Goal: Complete application form: Complete application form

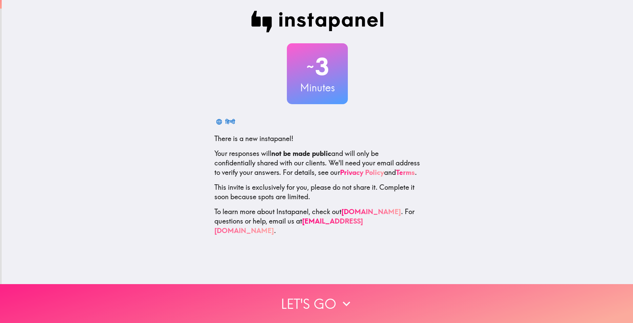
click at [331, 296] on button "Let's go" at bounding box center [316, 303] width 633 height 39
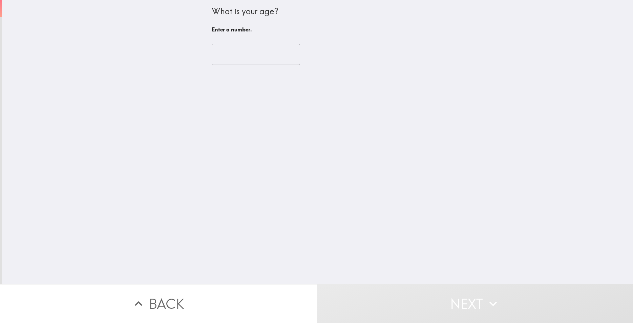
click at [242, 48] on input "number" at bounding box center [256, 54] width 88 height 21
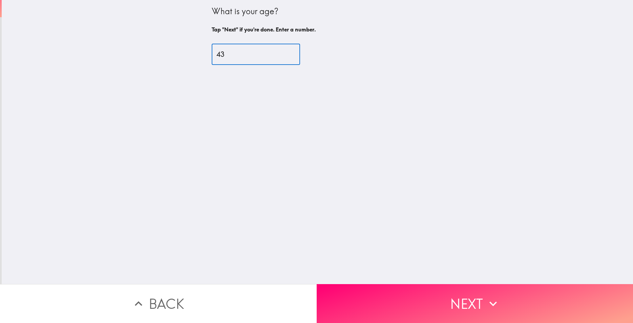
type input "43"
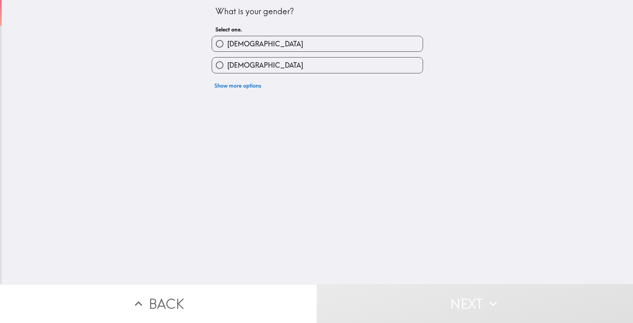
click at [227, 44] on span "[DEMOGRAPHIC_DATA]" at bounding box center [265, 43] width 76 height 9
click at [224, 44] on input "[DEMOGRAPHIC_DATA]" at bounding box center [219, 43] width 15 height 15
radio input "true"
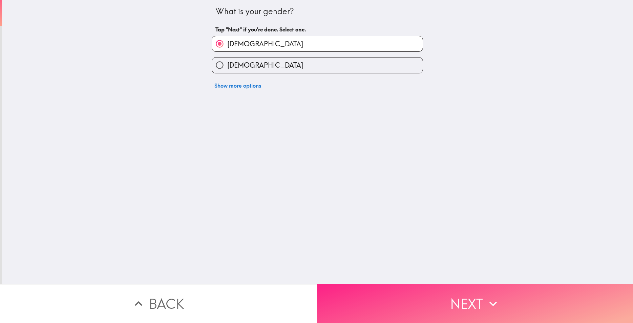
click at [418, 303] on button "Next" at bounding box center [475, 303] width 317 height 39
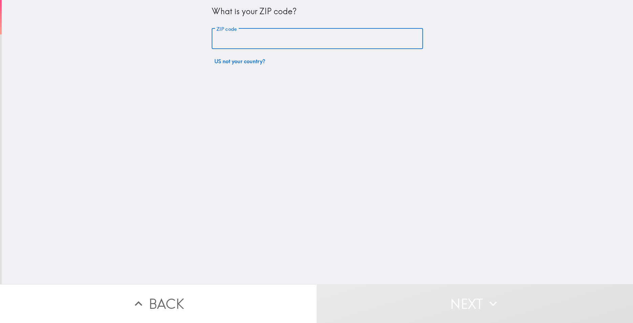
click at [237, 40] on input "ZIP code" at bounding box center [317, 38] width 211 height 21
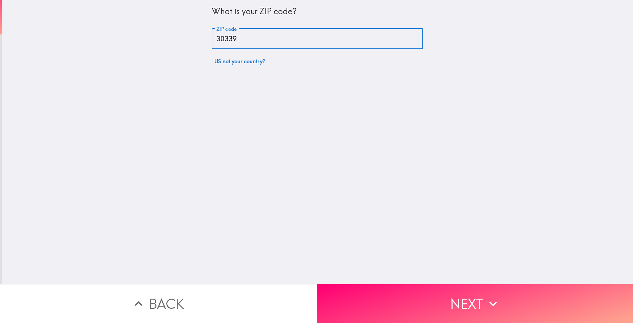
type input "30339"
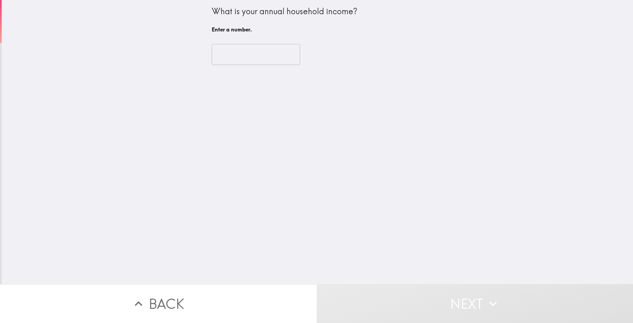
click at [257, 54] on input "number" at bounding box center [256, 54] width 88 height 21
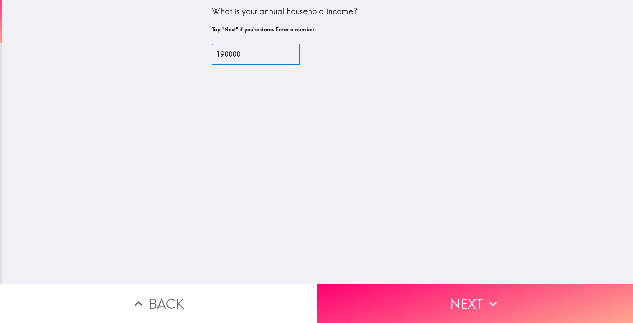
type input "190000"
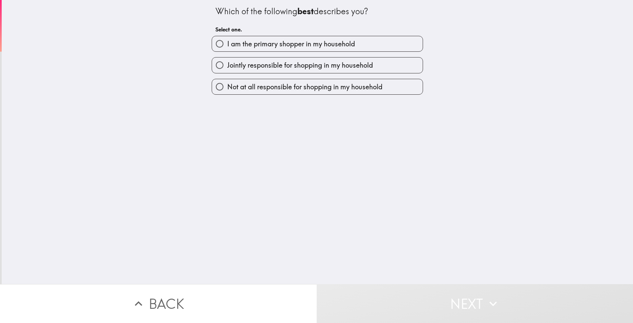
click at [263, 48] on span "I am the primary shopper in my household" at bounding box center [291, 43] width 128 height 9
click at [227, 48] on input "I am the primary shopper in my household" at bounding box center [219, 43] width 15 height 15
radio input "true"
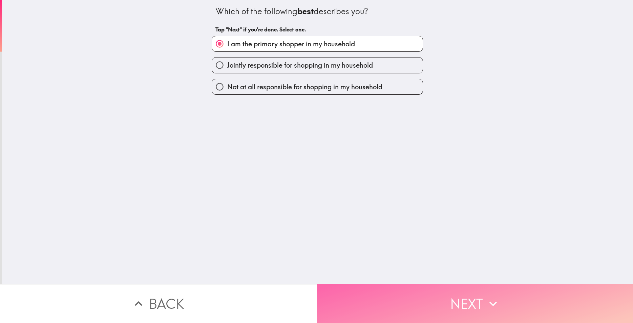
click at [423, 291] on button "Next" at bounding box center [475, 303] width 317 height 39
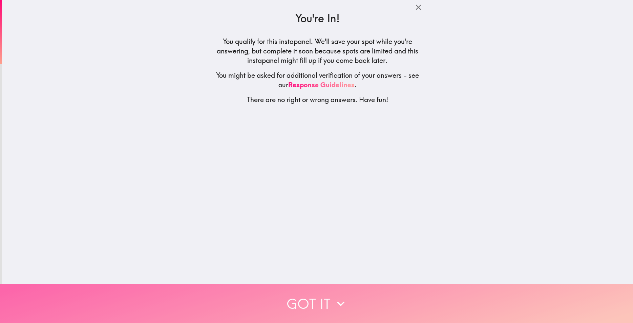
click at [347, 294] on button "Got it" at bounding box center [316, 303] width 633 height 39
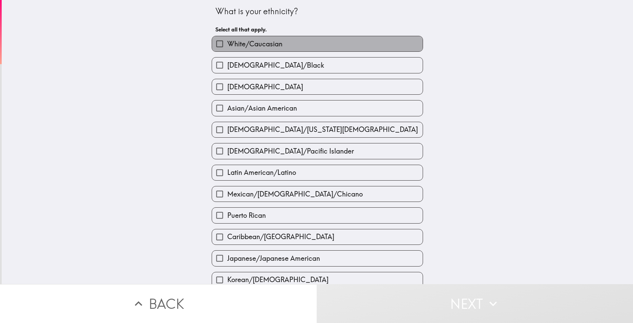
click at [254, 47] on span "White/Caucasian" at bounding box center [254, 43] width 55 height 9
click at [227, 47] on input "White/Caucasian" at bounding box center [219, 43] width 15 height 15
checkbox input "true"
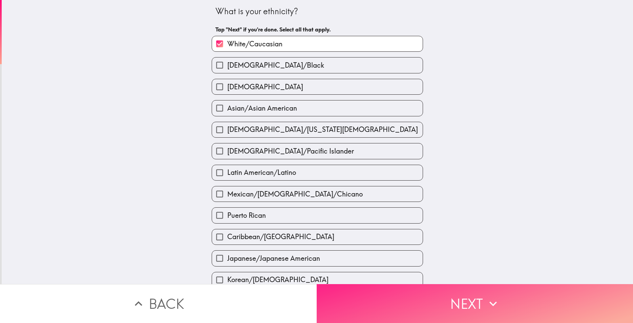
click at [392, 309] on button "Next" at bounding box center [475, 303] width 317 height 39
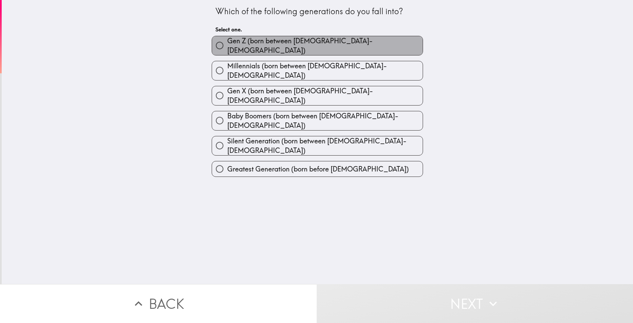
click at [248, 42] on span "Gen Z (born between [DEMOGRAPHIC_DATA]-[DEMOGRAPHIC_DATA])" at bounding box center [324, 45] width 195 height 19
click at [227, 42] on input "Gen Z (born between [DEMOGRAPHIC_DATA]-[DEMOGRAPHIC_DATA])" at bounding box center [219, 45] width 15 height 15
radio input "true"
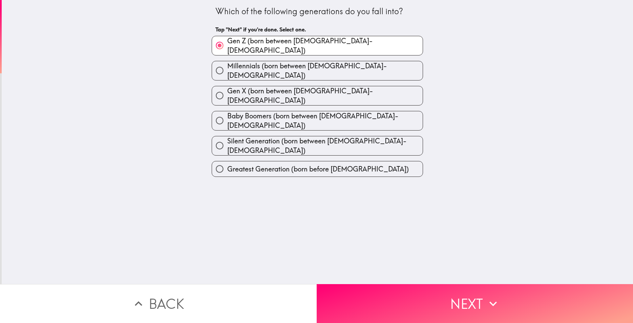
click at [272, 69] on span "Millennials (born between [DEMOGRAPHIC_DATA]-[DEMOGRAPHIC_DATA])" at bounding box center [324, 70] width 195 height 19
click at [227, 69] on input "Millennials (born between [DEMOGRAPHIC_DATA]-[DEMOGRAPHIC_DATA])" at bounding box center [219, 70] width 15 height 15
radio input "true"
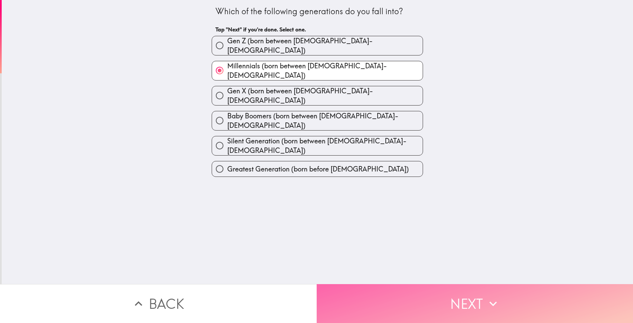
click at [411, 309] on button "Next" at bounding box center [475, 303] width 317 height 39
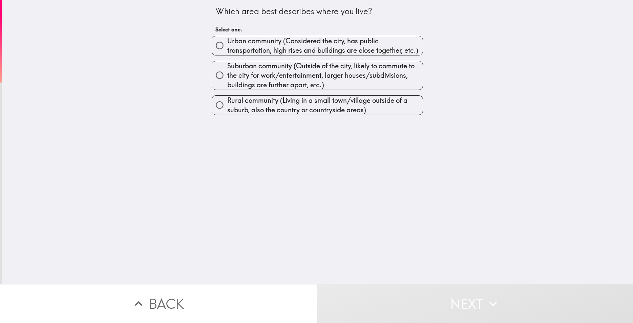
click at [243, 49] on span "Urban community (Considered the city, has public transportation, high rises and…" at bounding box center [324, 45] width 195 height 19
click at [227, 49] on input "Urban community (Considered the city, has public transportation, high rises and…" at bounding box center [219, 45] width 15 height 15
radio input "true"
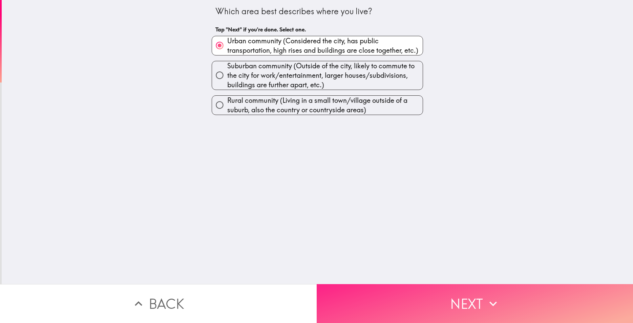
click at [416, 307] on button "Next" at bounding box center [475, 303] width 317 height 39
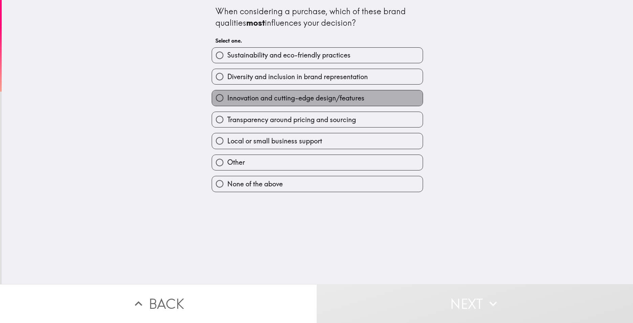
click at [256, 97] on span "Innovation and cutting-edge design/features" at bounding box center [295, 97] width 137 height 9
click at [227, 97] on input "Innovation and cutting-edge design/features" at bounding box center [219, 97] width 15 height 15
radio input "true"
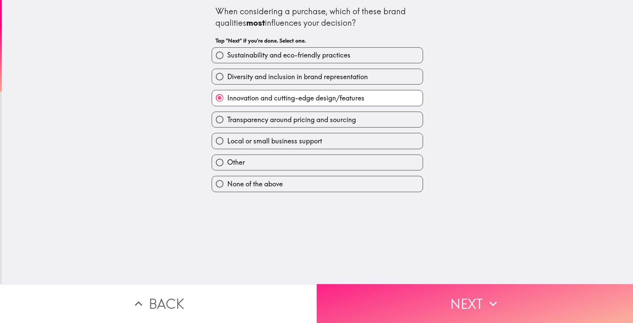
click at [427, 302] on button "Next" at bounding box center [475, 303] width 317 height 39
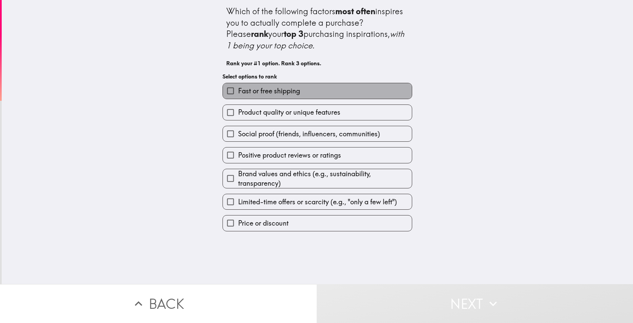
click at [262, 93] on span "Fast or free shipping" at bounding box center [269, 90] width 62 height 9
click at [238, 93] on input "Fast or free shipping" at bounding box center [230, 90] width 15 height 15
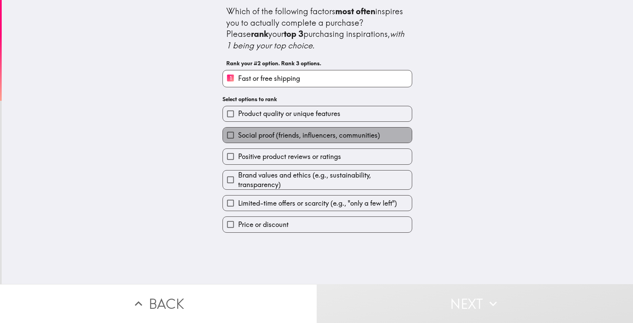
click at [284, 133] on span "Social proof (friends, influencers, communities)" at bounding box center [309, 135] width 142 height 9
click at [238, 133] on input "Social proof (friends, influencers, communities)" at bounding box center [230, 135] width 15 height 15
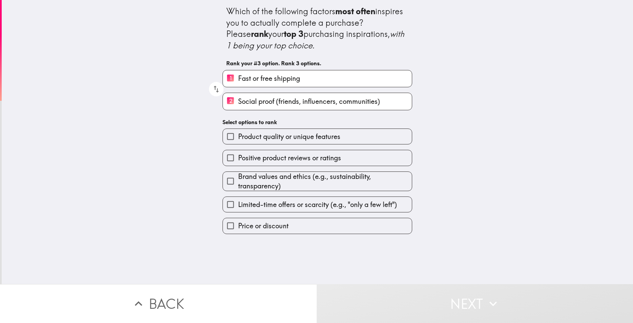
click at [281, 156] on span "Positive product reviews or ratings" at bounding box center [289, 157] width 103 height 9
click at [238, 156] on input "Positive product reviews or ratings" at bounding box center [230, 157] width 15 height 15
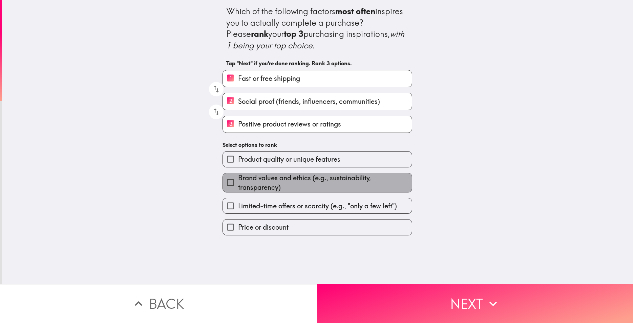
click at [286, 177] on span "Brand values and ethics (e.g., sustainability, transparency)" at bounding box center [325, 182] width 174 height 19
click at [238, 177] on input "Brand values and ethics (e.g., sustainability, transparency)" at bounding box center [230, 182] width 15 height 15
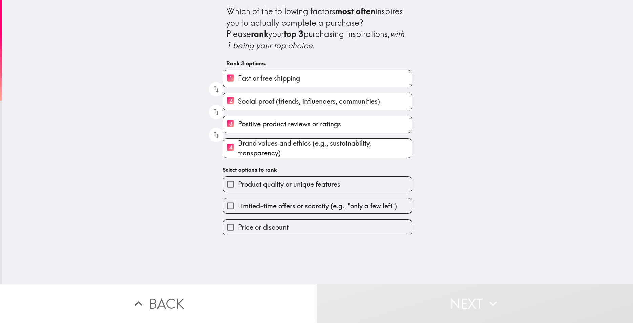
click at [410, 299] on button "Next" at bounding box center [475, 303] width 317 height 39
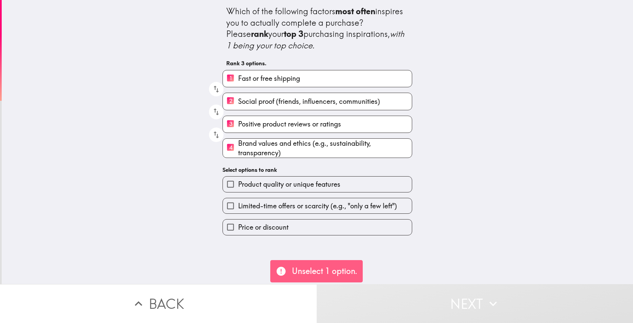
click at [282, 181] on span "Product quality or unique features" at bounding box center [289, 184] width 102 height 9
click at [238, 181] on input "Product quality or unique features" at bounding box center [230, 184] width 15 height 15
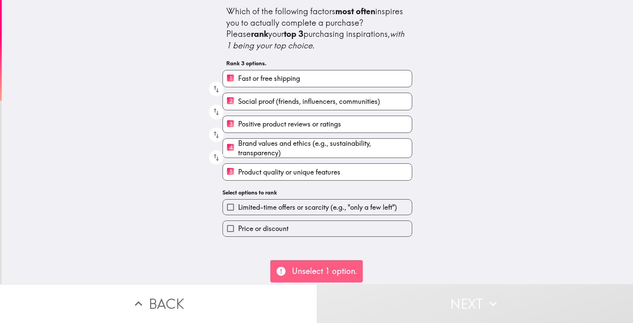
click at [297, 212] on span "Limited-time offers or scarcity (e.g., "only a few left")" at bounding box center [317, 207] width 159 height 9
click at [238, 212] on input "Limited-time offers or scarcity (e.g., "only a few left")" at bounding box center [230, 207] width 15 height 15
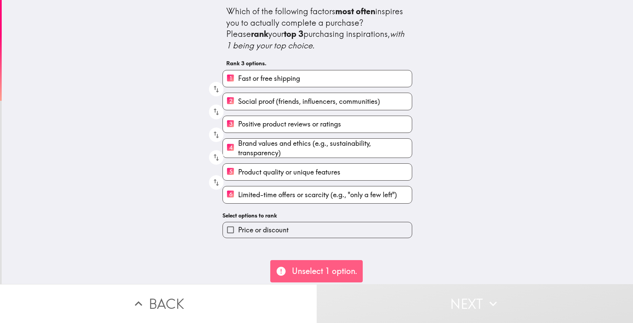
click at [263, 166] on label "5 Product quality or unique features" at bounding box center [317, 172] width 189 height 17
click at [238, 166] on input "5 Product quality or unique features" at bounding box center [230, 172] width 15 height 17
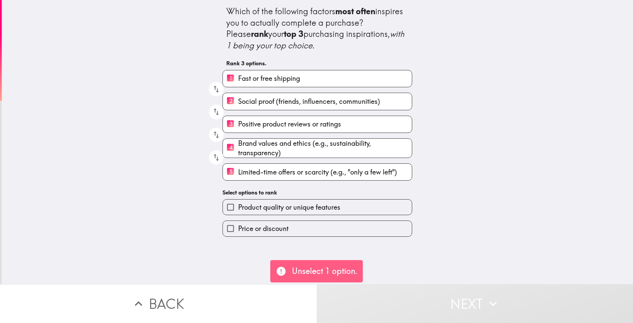
drag, startPoint x: 267, startPoint y: 196, endPoint x: 263, endPoint y: 184, distance: 12.4
click at [267, 196] on div "Product quality or unique features" at bounding box center [314, 204] width 195 height 21
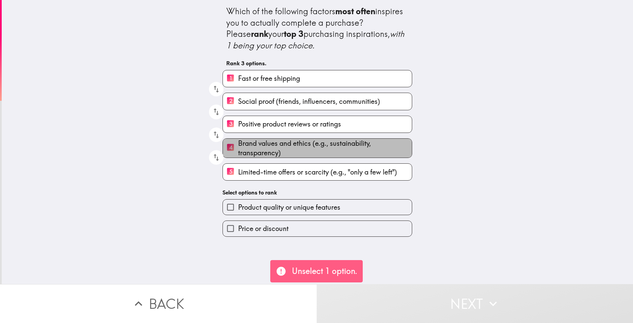
click at [249, 147] on span "Brand values and ethics (e.g., sustainability, transparency)" at bounding box center [325, 148] width 174 height 19
click at [238, 147] on input "4 Brand values and ethics (e.g., sustainability, transparency)" at bounding box center [230, 148] width 15 height 17
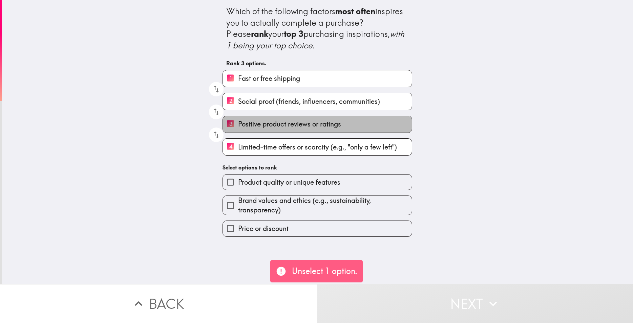
click at [252, 123] on span "Positive product reviews or ratings" at bounding box center [289, 124] width 103 height 9
click at [238, 123] on input "3 Positive product reviews or ratings" at bounding box center [230, 124] width 15 height 17
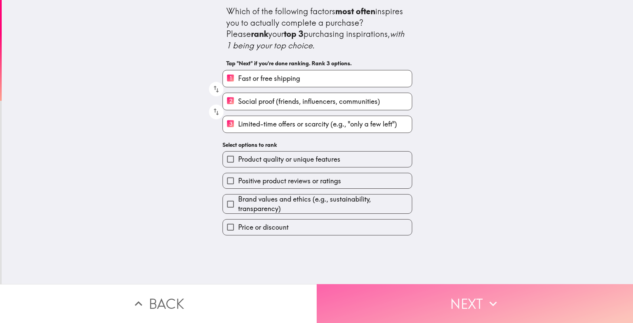
drag, startPoint x: 463, startPoint y: 298, endPoint x: 458, endPoint y: 297, distance: 5.1
click at [458, 298] on button "Next" at bounding box center [475, 303] width 317 height 39
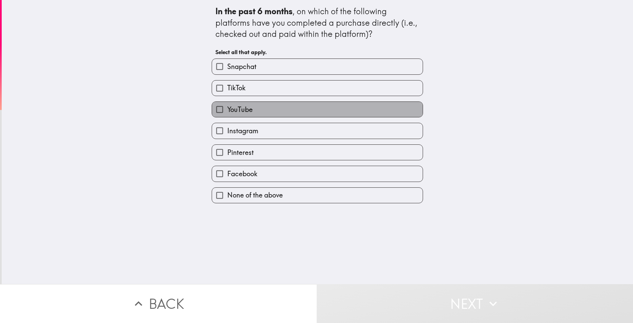
drag, startPoint x: 239, startPoint y: 110, endPoint x: 239, endPoint y: 100, distance: 9.8
click at [239, 110] on span "YouTube" at bounding box center [239, 109] width 25 height 9
click at [227, 110] on input "YouTube" at bounding box center [219, 109] width 15 height 15
checkbox input "true"
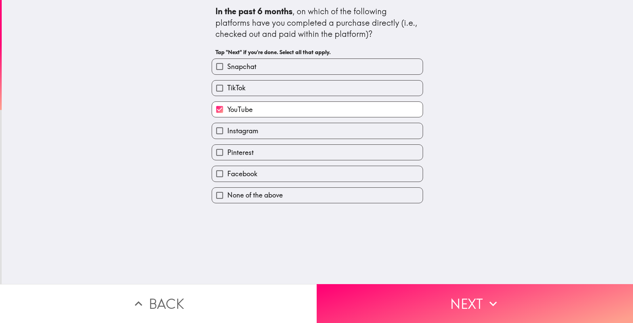
click at [239, 87] on span "TikTok" at bounding box center [236, 87] width 18 height 9
click at [227, 87] on input "TikTok" at bounding box center [219, 88] width 15 height 15
checkbox input "true"
click at [235, 69] on span "Snapchat" at bounding box center [241, 66] width 29 height 9
click at [227, 69] on input "Snapchat" at bounding box center [219, 66] width 15 height 15
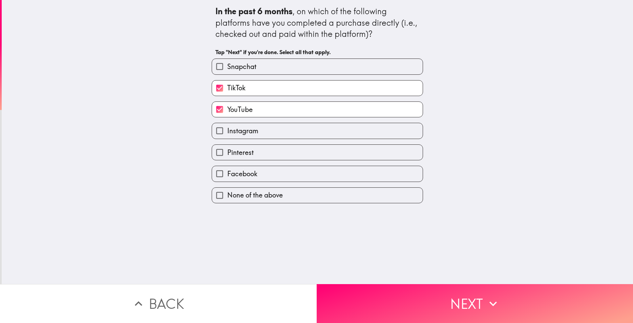
checkbox input "true"
click at [243, 133] on span "Instagram" at bounding box center [242, 130] width 31 height 9
click at [227, 133] on input "Instagram" at bounding box center [219, 130] width 15 height 15
checkbox input "true"
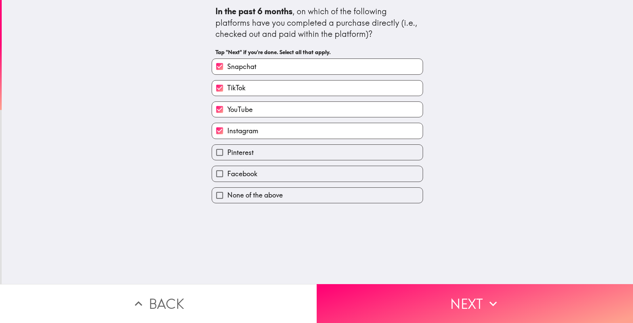
click at [244, 151] on span "Pinterest" at bounding box center [240, 152] width 26 height 9
click at [227, 151] on input "Pinterest" at bounding box center [219, 152] width 15 height 15
checkbox input "true"
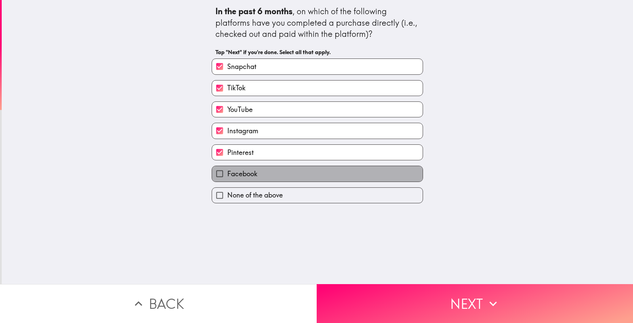
click at [242, 175] on span "Facebook" at bounding box center [242, 173] width 30 height 9
click at [227, 175] on input "Facebook" at bounding box center [219, 173] width 15 height 15
checkbox input "true"
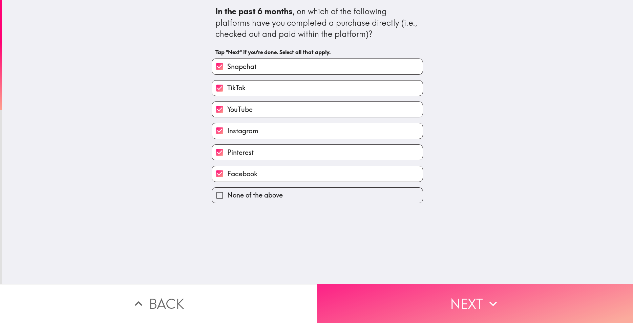
click at [428, 301] on button "Next" at bounding box center [475, 303] width 317 height 39
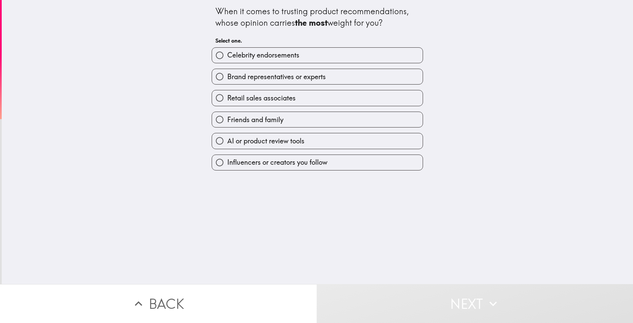
click at [238, 79] on span "Brand representatives or experts" at bounding box center [276, 76] width 99 height 9
click at [227, 79] on input "Brand representatives or experts" at bounding box center [219, 76] width 15 height 15
radio input "true"
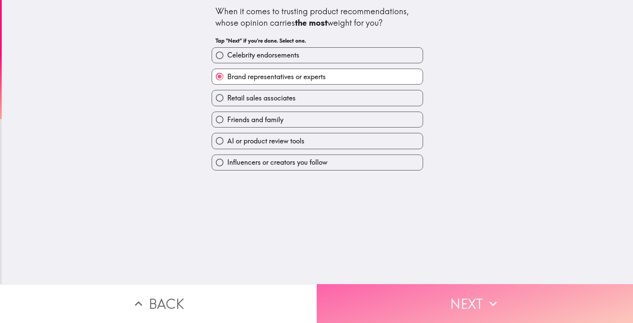
drag, startPoint x: 423, startPoint y: 306, endPoint x: 419, endPoint y: 303, distance: 4.8
click at [423, 306] on button "Next" at bounding box center [475, 303] width 317 height 39
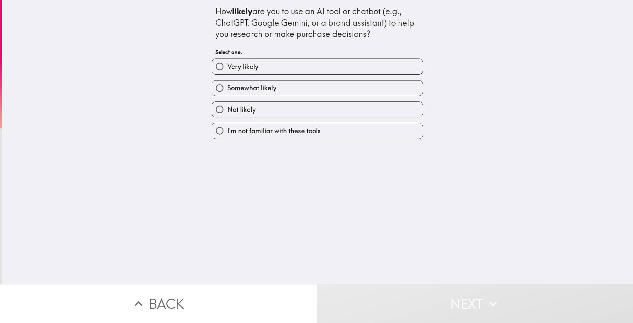
click at [228, 69] on span "Very likely" at bounding box center [242, 66] width 31 height 9
click at [227, 69] on input "Very likely" at bounding box center [219, 66] width 15 height 15
radio input "true"
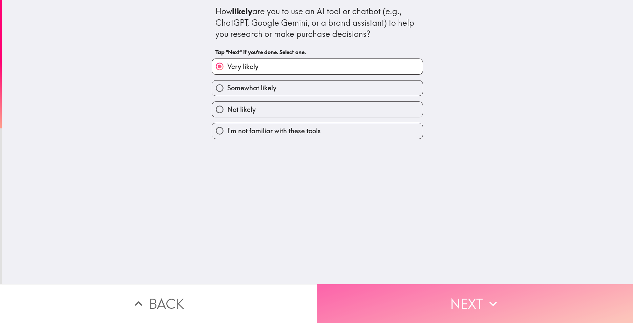
click at [436, 294] on button "Next" at bounding box center [475, 303] width 317 height 39
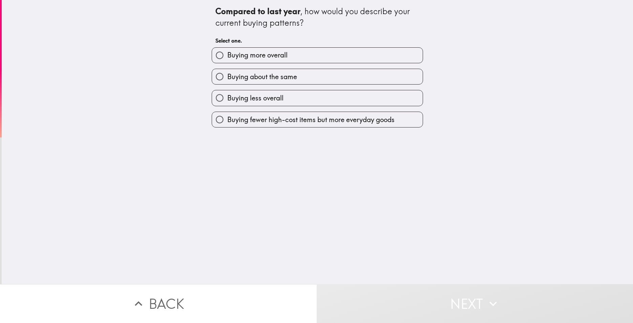
click at [233, 58] on span "Buying more overall" at bounding box center [257, 54] width 60 height 9
click at [227, 58] on input "Buying more overall" at bounding box center [219, 55] width 15 height 15
radio input "true"
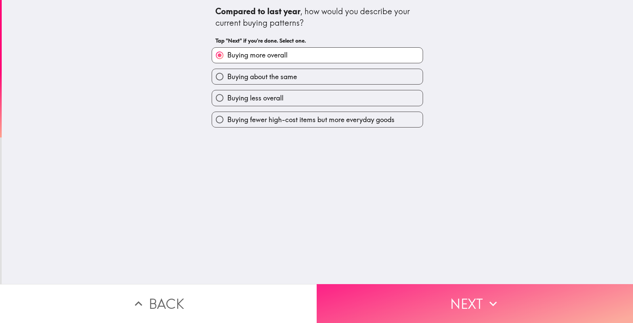
click at [420, 303] on button "Next" at bounding box center [475, 303] width 317 height 39
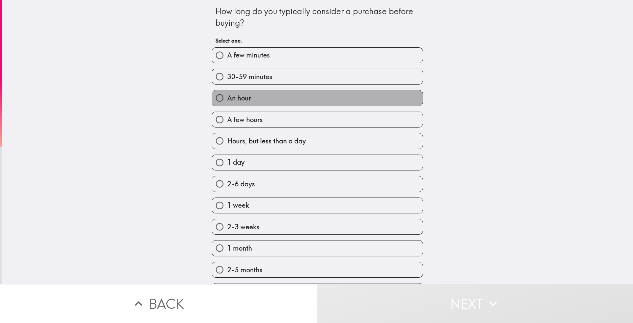
click at [247, 97] on label "An hour" at bounding box center [317, 97] width 211 height 15
click at [227, 97] on input "An hour" at bounding box center [219, 97] width 15 height 15
radio input "true"
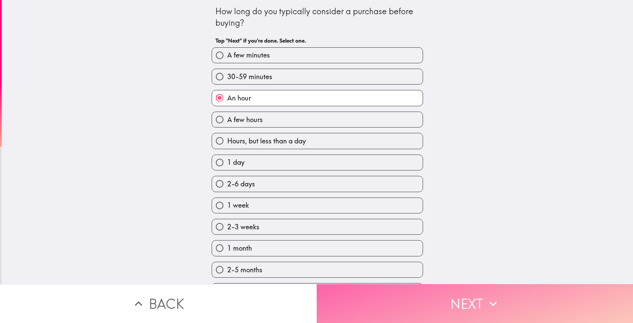
click at [437, 298] on button "Next" at bounding box center [475, 303] width 317 height 39
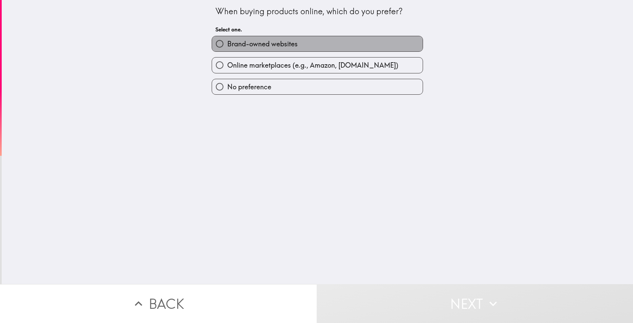
click at [257, 42] on span "Brand-owned websites" at bounding box center [262, 43] width 70 height 9
click at [227, 42] on input "Brand-owned websites" at bounding box center [219, 43] width 15 height 15
radio input "true"
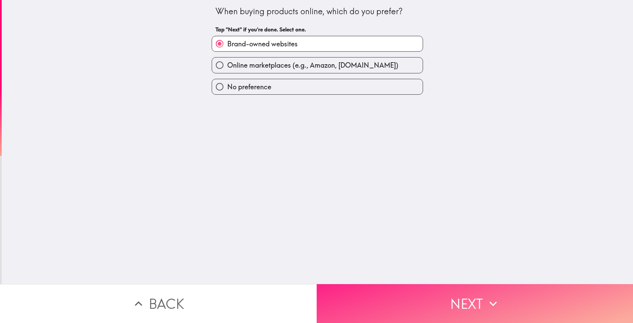
click at [456, 304] on button "Next" at bounding box center [475, 303] width 317 height 39
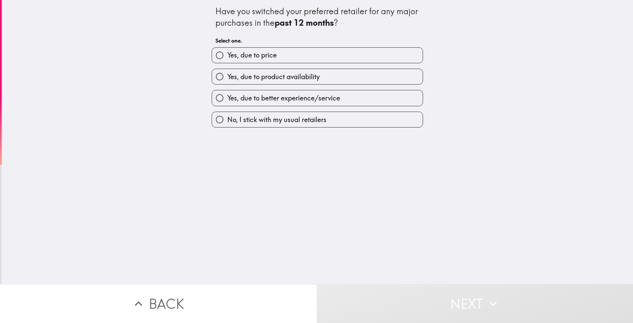
click at [234, 61] on label "Yes, due to price" at bounding box center [317, 55] width 211 height 15
click at [227, 61] on input "Yes, due to price" at bounding box center [219, 55] width 15 height 15
radio input "true"
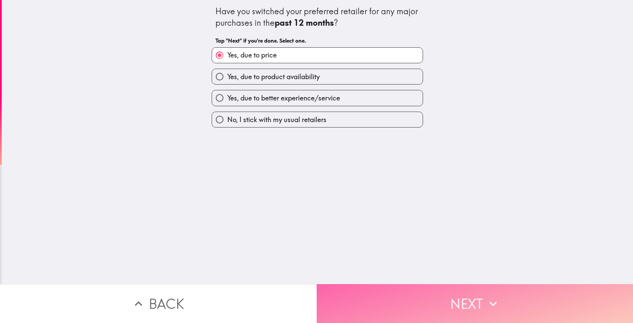
click at [476, 295] on button "Next" at bounding box center [475, 303] width 317 height 39
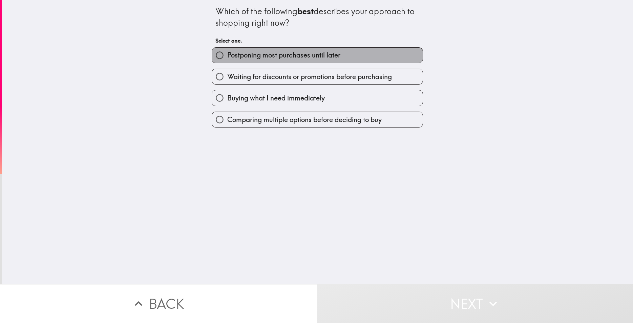
click at [249, 55] on span "Postponing most purchases until later" at bounding box center [283, 54] width 113 height 9
click at [227, 55] on input "Postponing most purchases until later" at bounding box center [219, 55] width 15 height 15
radio input "true"
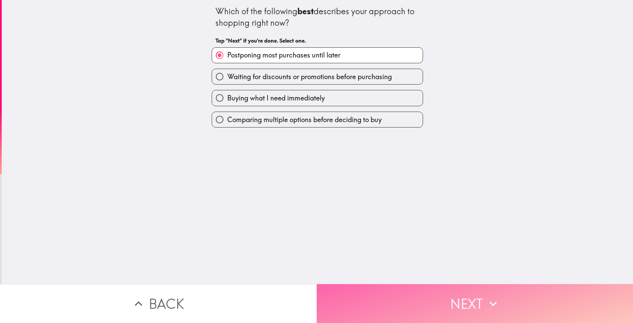
drag, startPoint x: 443, startPoint y: 299, endPoint x: 423, endPoint y: 272, distance: 33.6
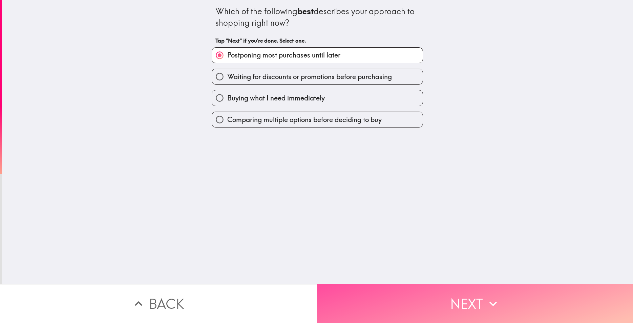
click at [442, 299] on button "Next" at bounding box center [475, 303] width 317 height 39
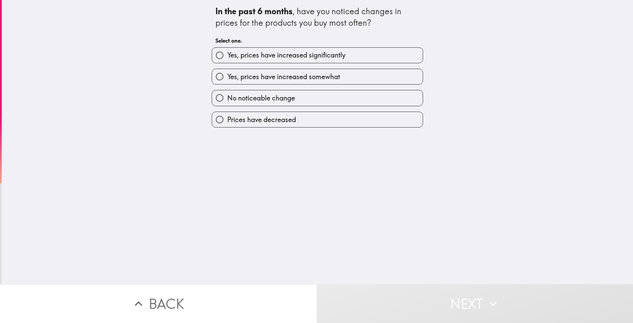
click at [244, 55] on span "Yes, prices have increased significantly" at bounding box center [286, 54] width 118 height 9
click at [227, 55] on input "Yes, prices have increased significantly" at bounding box center [219, 55] width 15 height 15
radio input "true"
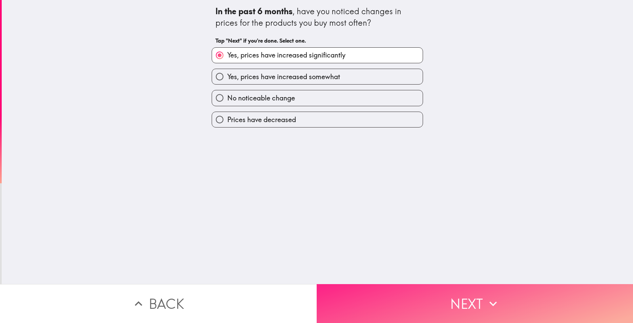
click at [427, 307] on button "Next" at bounding box center [475, 303] width 317 height 39
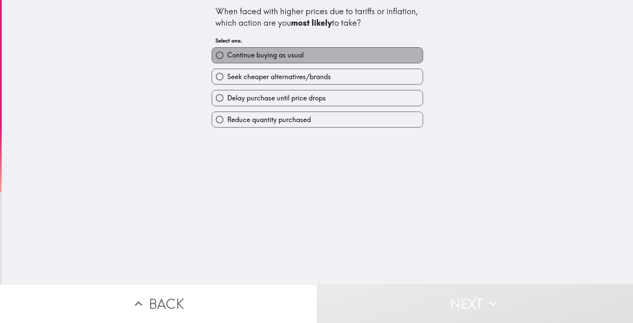
click at [255, 51] on span "Continue buying as usual" at bounding box center [265, 54] width 77 height 9
click at [227, 51] on input "Continue buying as usual" at bounding box center [219, 55] width 15 height 15
radio input "true"
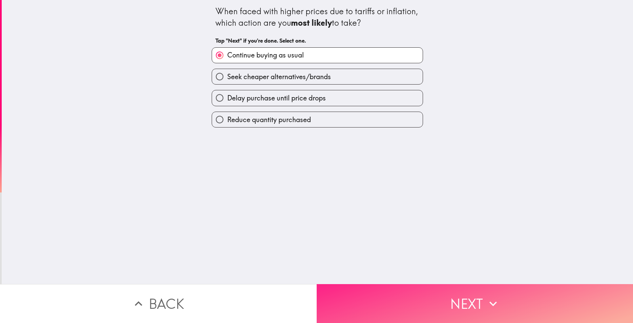
click at [454, 300] on button "Next" at bounding box center [475, 303] width 317 height 39
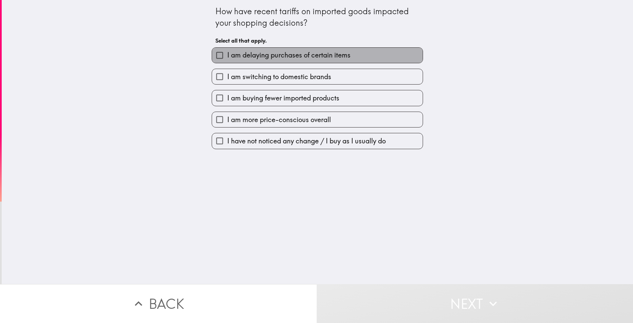
click at [235, 52] on span "I am delaying purchases of certain items" at bounding box center [288, 54] width 123 height 9
click at [227, 52] on input "I am delaying purchases of certain items" at bounding box center [219, 55] width 15 height 15
checkbox input "true"
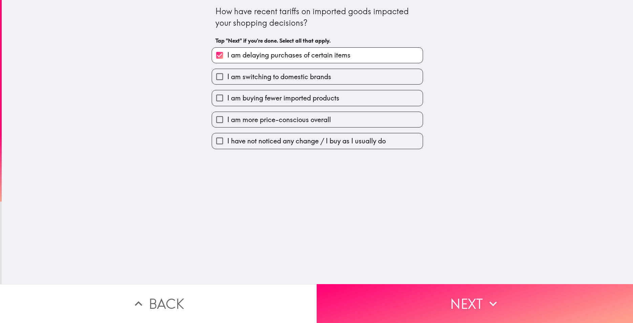
click at [256, 94] on span "I am buying fewer imported products" at bounding box center [283, 97] width 112 height 9
click at [227, 94] on input "I am buying fewer imported products" at bounding box center [219, 97] width 15 height 15
checkbox input "true"
click at [249, 78] on span "I am switching to domestic brands" at bounding box center [279, 76] width 104 height 9
click at [227, 78] on input "I am switching to domestic brands" at bounding box center [219, 76] width 15 height 15
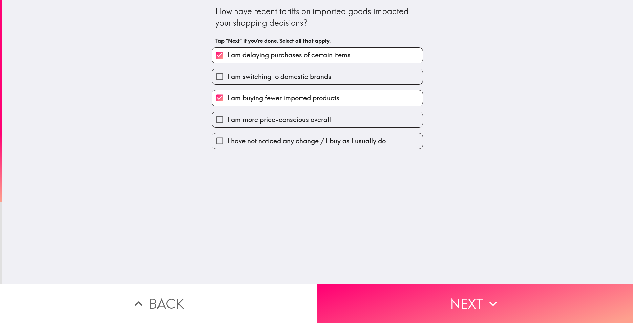
checkbox input "true"
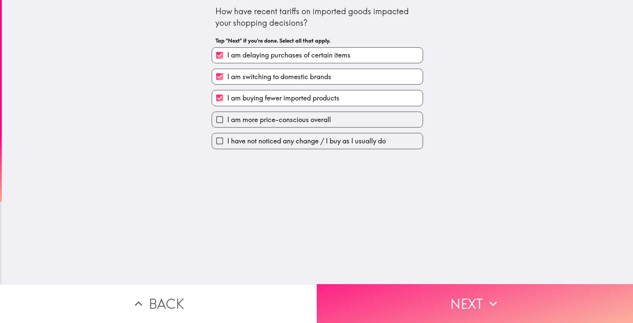
click at [411, 285] on button "Next" at bounding box center [475, 303] width 317 height 39
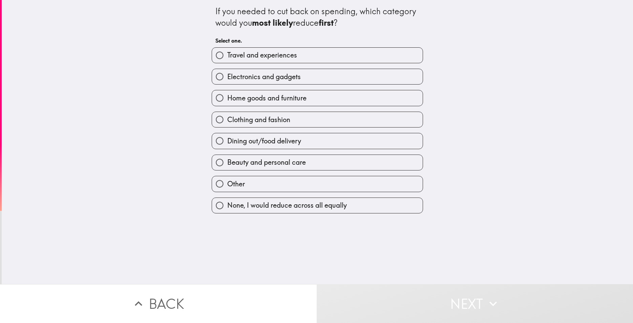
click at [251, 55] on span "Travel and experiences" at bounding box center [262, 54] width 70 height 9
click at [227, 55] on input "Travel and experiences" at bounding box center [219, 55] width 15 height 15
radio input "true"
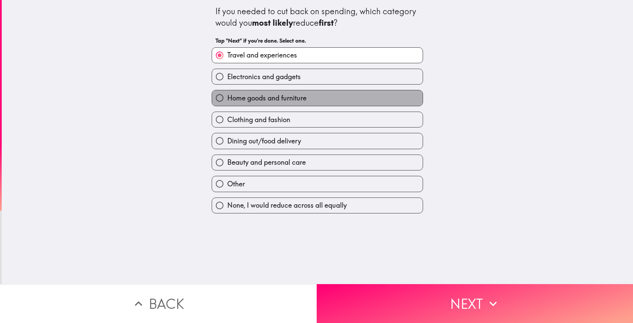
click at [258, 92] on label "Home goods and furniture" at bounding box center [317, 97] width 211 height 15
click at [227, 92] on input "Home goods and furniture" at bounding box center [219, 97] width 15 height 15
radio input "true"
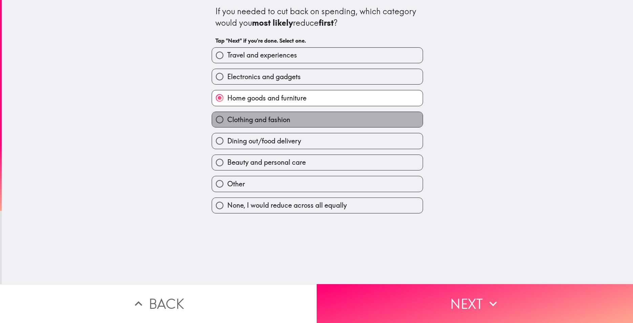
click at [267, 119] on span "Clothing and fashion" at bounding box center [258, 119] width 63 height 9
click at [227, 119] on input "Clothing and fashion" at bounding box center [219, 119] width 15 height 15
radio input "true"
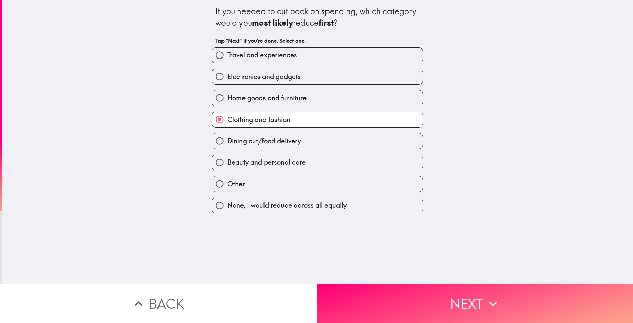
drag, startPoint x: 283, startPoint y: 152, endPoint x: 279, endPoint y: 151, distance: 4.3
click at [281, 152] on div "Beauty and personal care" at bounding box center [314, 159] width 217 height 21
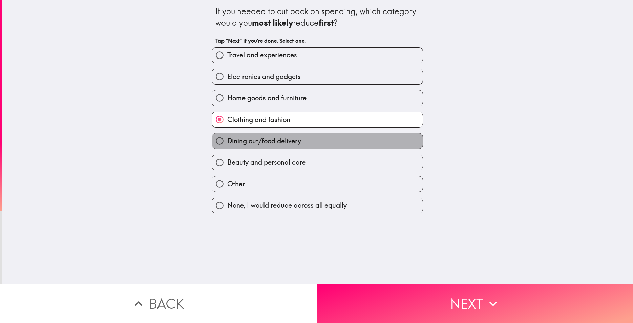
click at [277, 148] on label "Dining out/food delivery" at bounding box center [317, 140] width 211 height 15
click at [227, 148] on input "Dining out/food delivery" at bounding box center [219, 140] width 15 height 15
radio input "true"
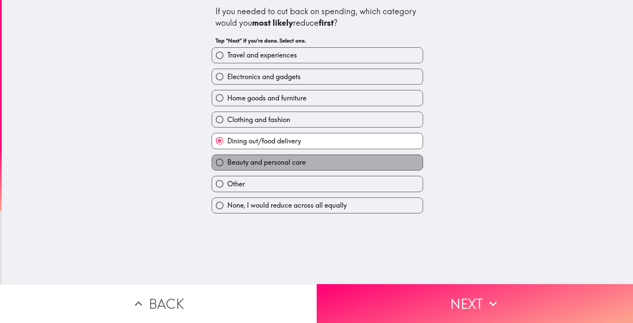
click at [283, 164] on span "Beauty and personal care" at bounding box center [266, 162] width 79 height 9
click at [227, 164] on input "Beauty and personal care" at bounding box center [219, 162] width 15 height 15
radio input "true"
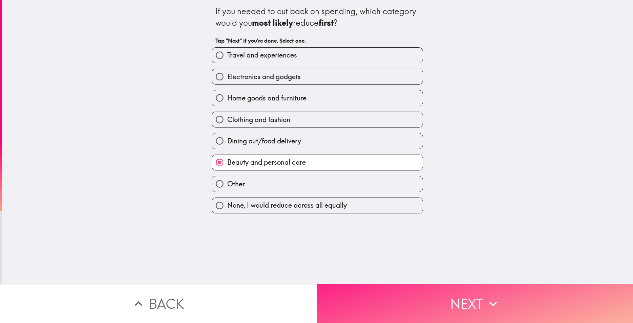
click at [427, 286] on button "Next" at bounding box center [475, 303] width 317 height 39
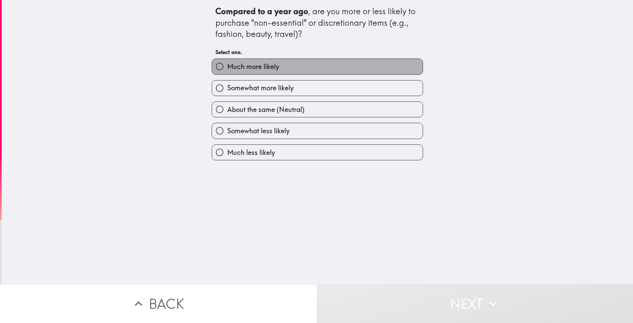
click at [243, 71] on span "Much more likely" at bounding box center [253, 66] width 52 height 9
click at [227, 71] on input "Much more likely" at bounding box center [219, 66] width 15 height 15
radio input "true"
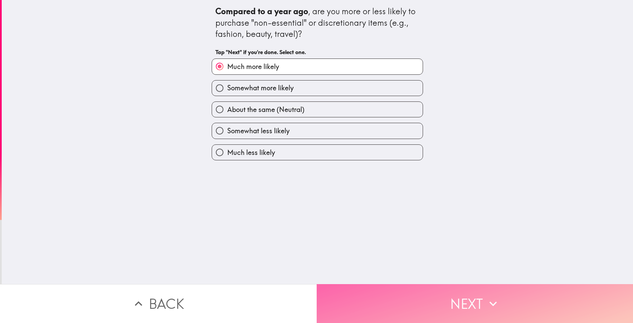
click at [410, 304] on button "Next" at bounding box center [475, 303] width 317 height 39
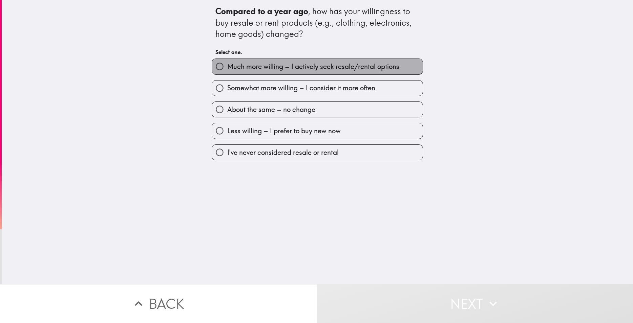
click at [240, 61] on label "Much more willing – I actively seek resale/rental options" at bounding box center [317, 66] width 211 height 15
click at [227, 61] on input "Much more willing – I actively seek resale/rental options" at bounding box center [219, 66] width 15 height 15
radio input "true"
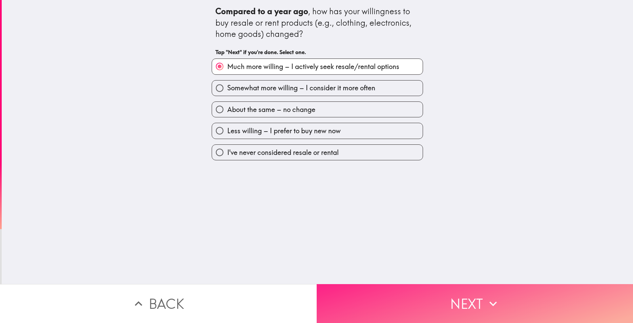
click at [432, 307] on button "Next" at bounding box center [475, 303] width 317 height 39
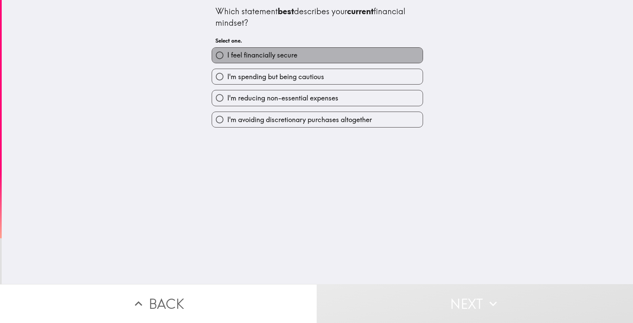
click at [275, 57] on span "I feel financially secure" at bounding box center [262, 54] width 70 height 9
click at [227, 57] on input "I feel financially secure" at bounding box center [219, 55] width 15 height 15
radio input "true"
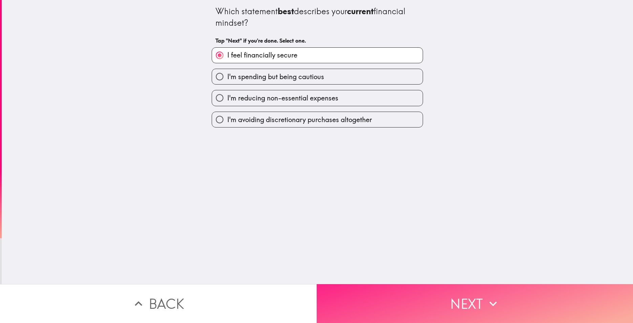
click at [427, 310] on button "Next" at bounding box center [475, 303] width 317 height 39
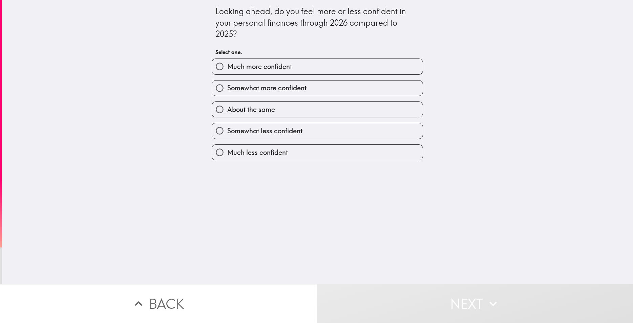
click at [264, 69] on span "Much more confident" at bounding box center [259, 66] width 65 height 9
click at [227, 69] on input "Much more confident" at bounding box center [219, 66] width 15 height 15
radio input "true"
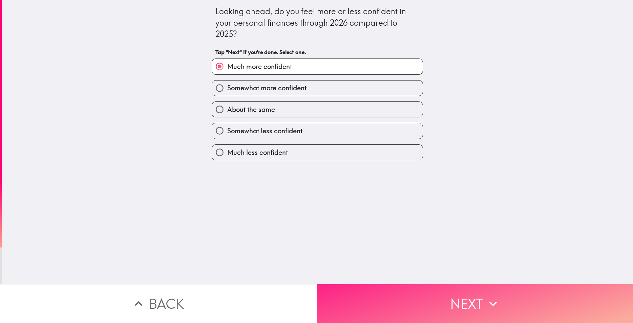
click at [430, 292] on button "Next" at bounding box center [475, 303] width 317 height 39
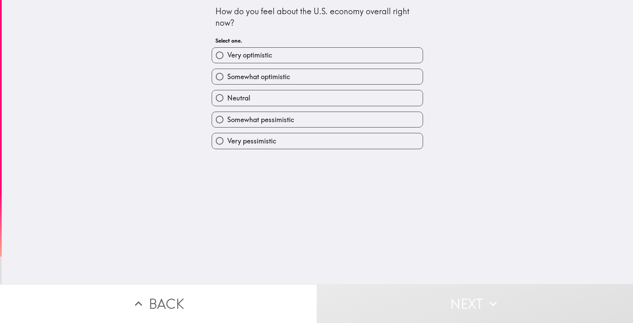
click at [246, 54] on span "Very optimistic" at bounding box center [249, 54] width 45 height 9
click at [227, 54] on input "Very optimistic" at bounding box center [219, 55] width 15 height 15
radio input "true"
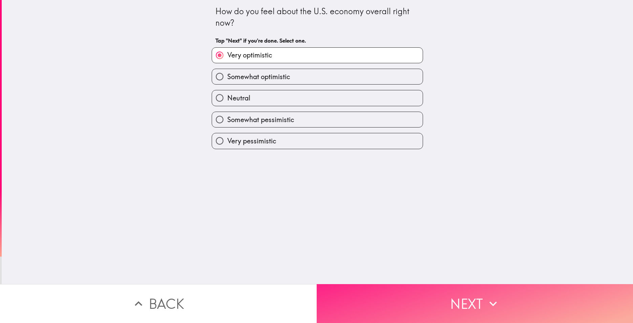
click at [410, 308] on button "Next" at bounding box center [475, 303] width 317 height 39
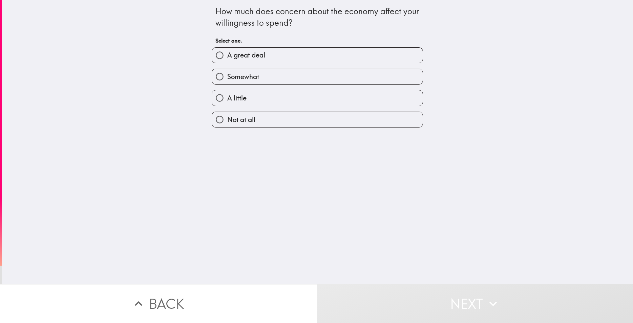
click at [237, 51] on span "A great deal" at bounding box center [246, 54] width 38 height 9
click at [227, 51] on input "A great deal" at bounding box center [219, 55] width 15 height 15
radio input "true"
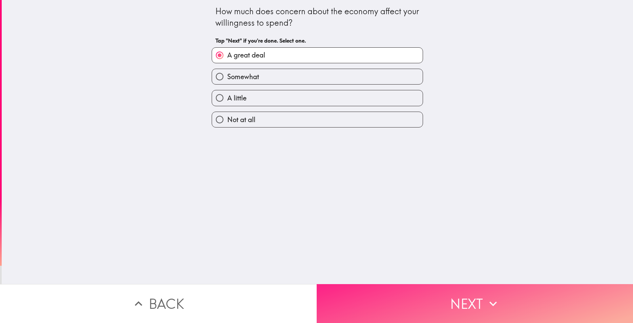
click at [403, 287] on button "Next" at bounding box center [475, 303] width 317 height 39
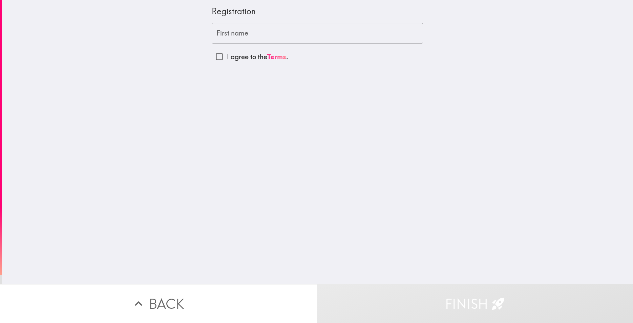
click at [232, 32] on input "First name" at bounding box center [317, 33] width 211 height 21
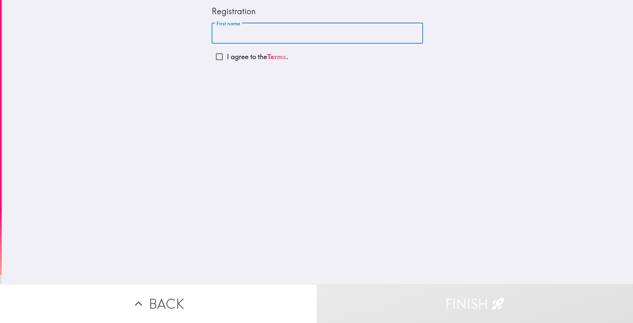
click at [212, 60] on input "I agree to the Terms ." at bounding box center [219, 56] width 15 height 15
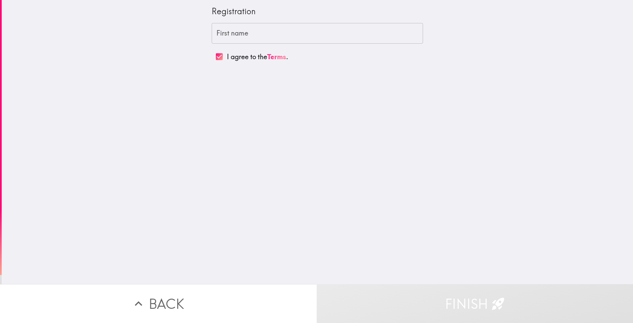
click at [212, 57] on input "I agree to the Terms ." at bounding box center [219, 56] width 15 height 15
click at [216, 59] on input "I agree to the Terms ." at bounding box center [219, 56] width 15 height 15
checkbox input "true"
click at [226, 34] on input "First name" at bounding box center [317, 33] width 211 height 21
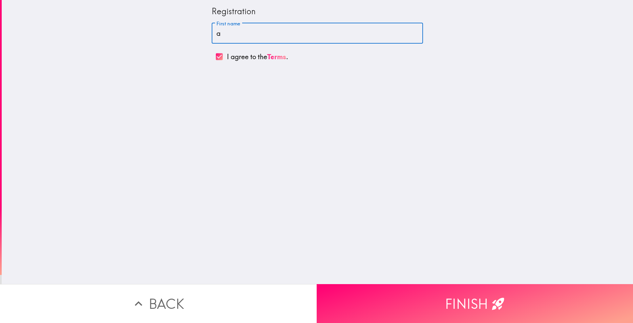
drag, startPoint x: 225, startPoint y: 34, endPoint x: 203, endPoint y: 29, distance: 21.8
click at [212, 29] on input "a" at bounding box center [317, 33] width 211 height 21
drag, startPoint x: 224, startPoint y: 32, endPoint x: 193, endPoint y: 32, distance: 30.8
click at [212, 32] on input "a" at bounding box center [317, 33] width 211 height 21
type input "b"
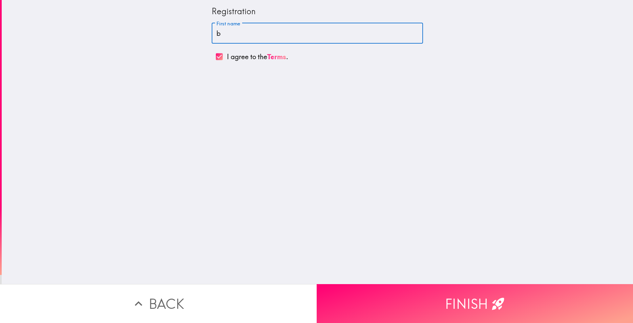
drag, startPoint x: 239, startPoint y: 34, endPoint x: 195, endPoint y: 33, distance: 44.0
click at [212, 33] on input "b" at bounding box center [317, 33] width 211 height 21
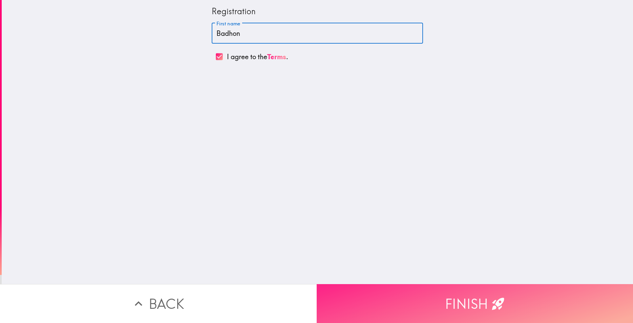
type input "Badhon"
click at [509, 304] on button "Finish" at bounding box center [475, 303] width 317 height 39
